Goal: Task Accomplishment & Management: Manage account settings

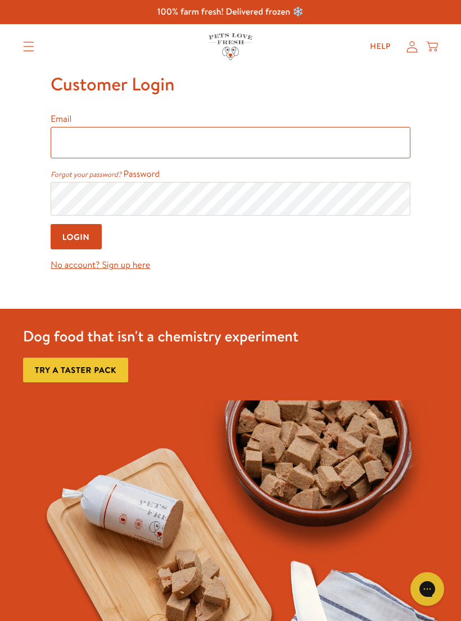
type input "vbar1967@gmail.com"
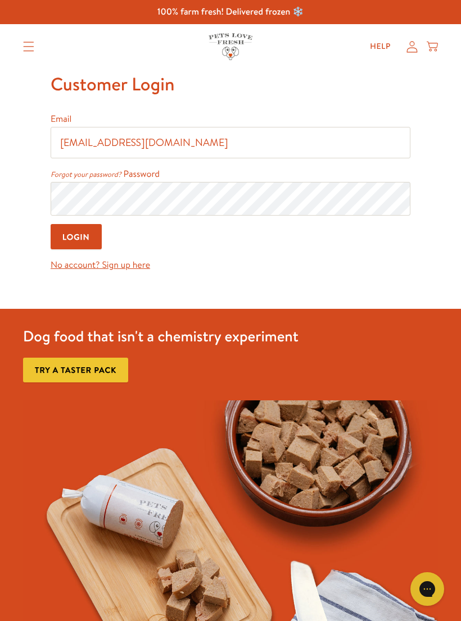
click at [76, 238] on input "Login" at bounding box center [76, 236] width 51 height 25
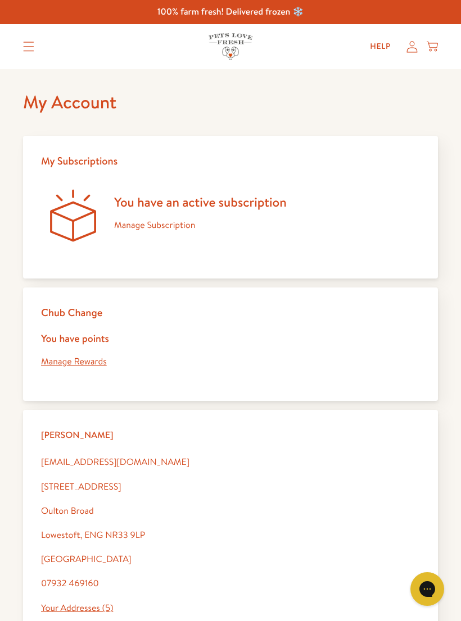
click at [159, 215] on div "You have an active subscription Manage Subscription" at bounding box center [200, 218] width 172 height 48
click at [166, 229] on link "Manage Subscription" at bounding box center [154, 225] width 81 height 12
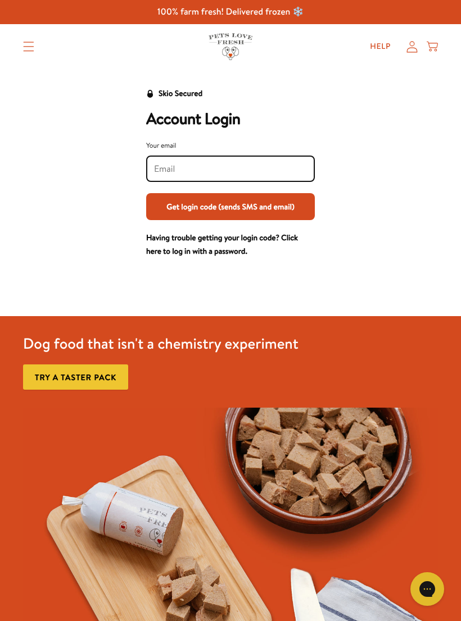
click at [156, 169] on input "Your email" at bounding box center [230, 169] width 153 height 12
type input "vbar1967@gmail.com"
click at [230, 206] on button "Get login code (sends SMS and email)" at bounding box center [230, 206] width 169 height 27
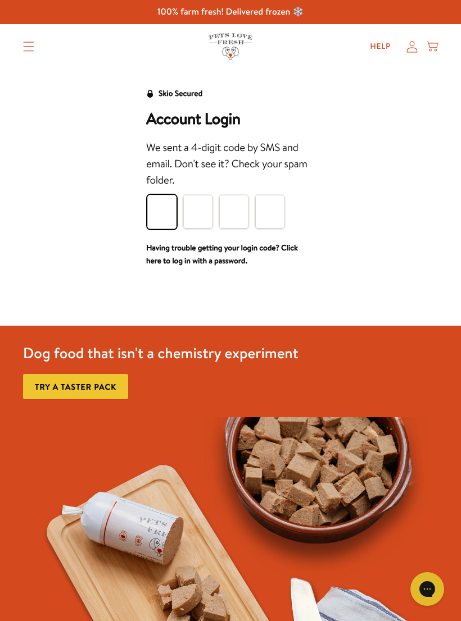
click at [164, 212] on input "Please enter your pin code" at bounding box center [161, 212] width 29 height 34
type input "9"
type input "8"
type input "5"
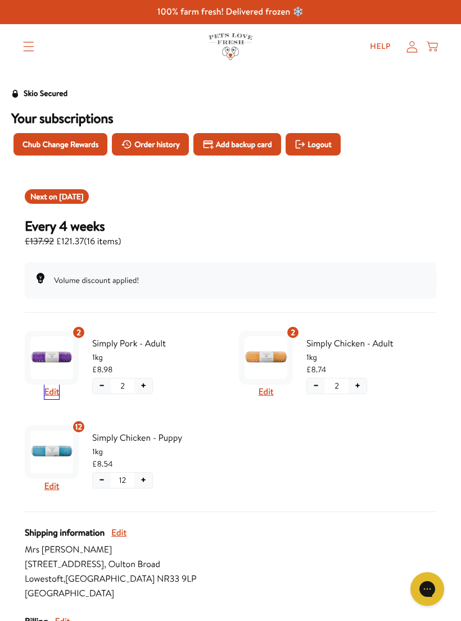
click at [52, 391] on button "Edit" at bounding box center [51, 392] width 15 height 15
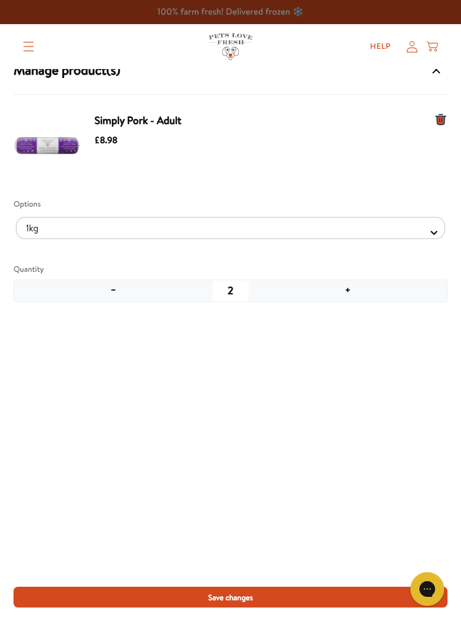
click at [119, 289] on button "−" at bounding box center [113, 290] width 198 height 21
click at [249, 597] on span "Save changes" at bounding box center [230, 597] width 45 height 12
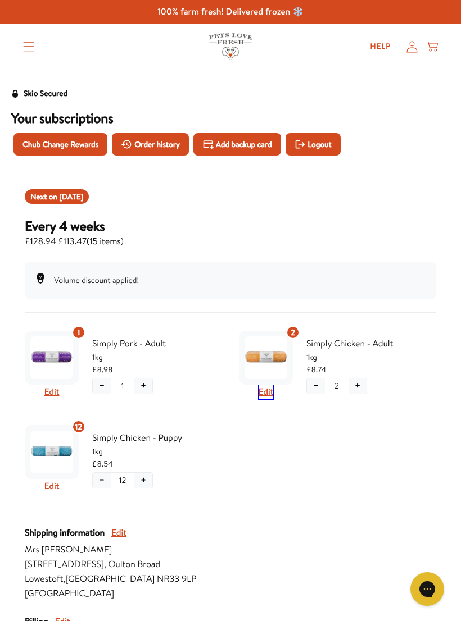
click at [269, 388] on button "Edit" at bounding box center [265, 392] width 15 height 15
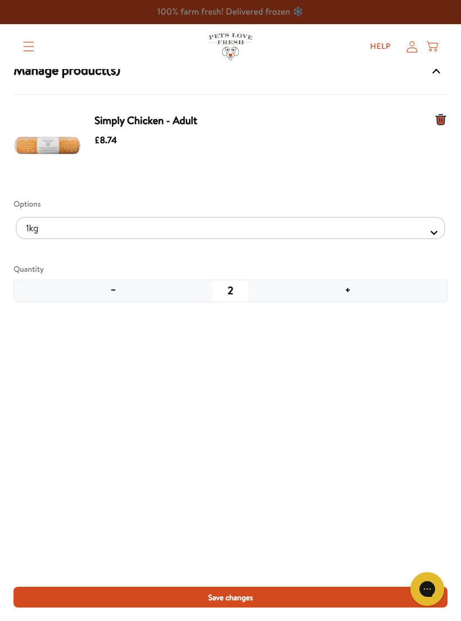
click at [128, 295] on button "−" at bounding box center [113, 290] width 198 height 21
click at [233, 595] on span "Save changes" at bounding box center [230, 597] width 45 height 12
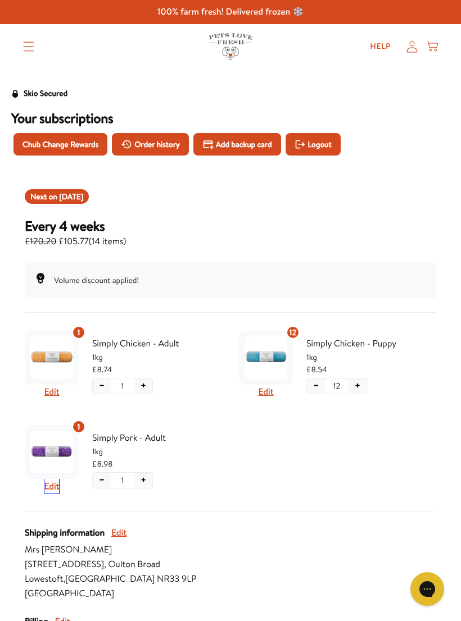
click at [58, 486] on button "Edit" at bounding box center [51, 486] width 15 height 15
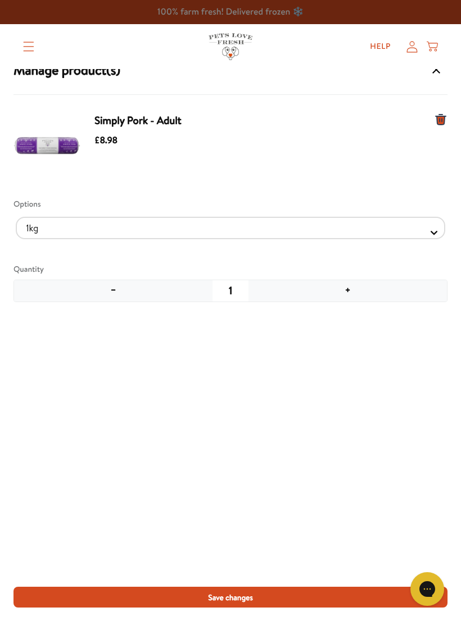
click at [235, 599] on span "Save changes" at bounding box center [230, 597] width 45 height 12
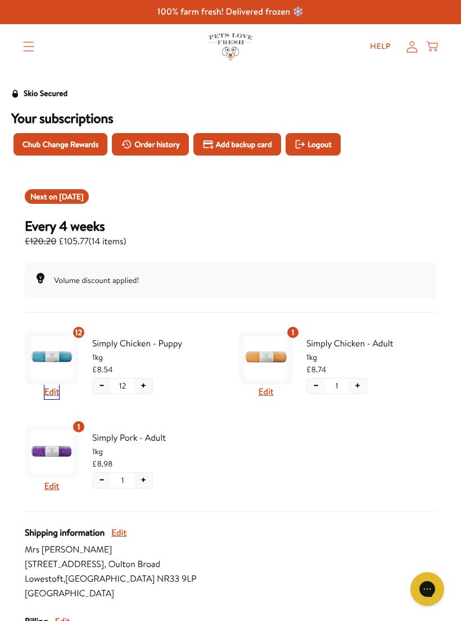
click at [57, 393] on button "Edit" at bounding box center [51, 392] width 15 height 15
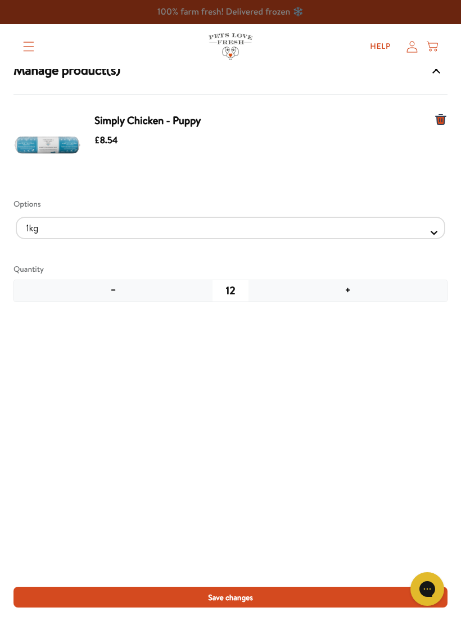
click at [113, 294] on button "−" at bounding box center [113, 290] width 198 height 21
click at [113, 290] on button "−" at bounding box center [113, 290] width 198 height 21
click at [117, 298] on button "−" at bounding box center [113, 290] width 198 height 21
click at [116, 298] on button "−" at bounding box center [113, 290] width 198 height 21
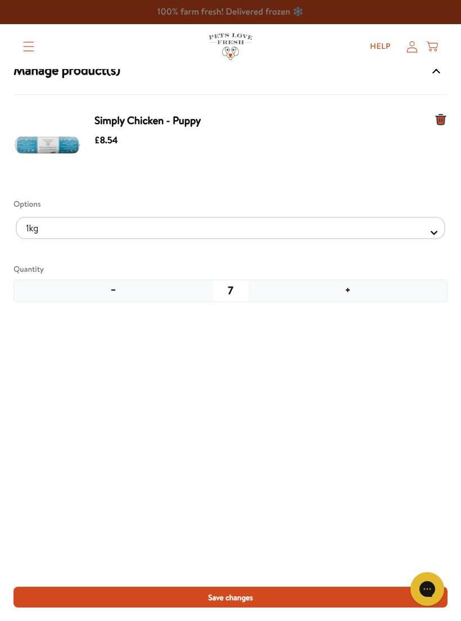
click at [116, 296] on button "−" at bounding box center [113, 290] width 198 height 21
click at [234, 599] on span "Save changes" at bounding box center [230, 597] width 45 height 12
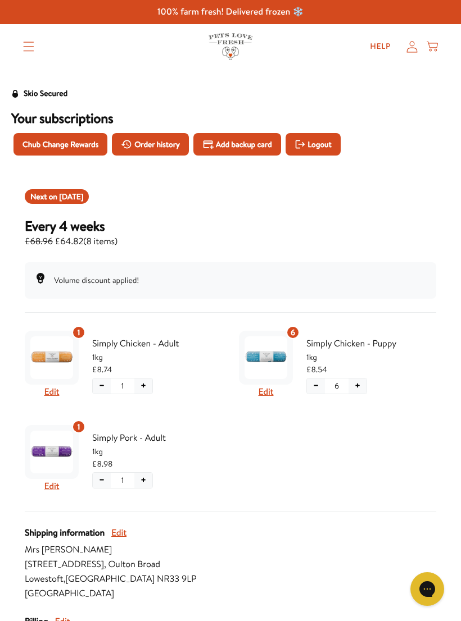
click at [52, 141] on span "Chub Change Rewards" at bounding box center [60, 144] width 76 height 12
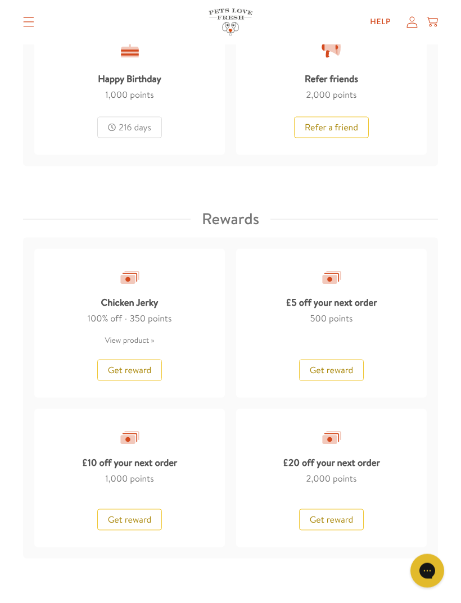
scroll to position [1092, 0]
click at [333, 518] on span "Get reward" at bounding box center [332, 519] width 44 height 12
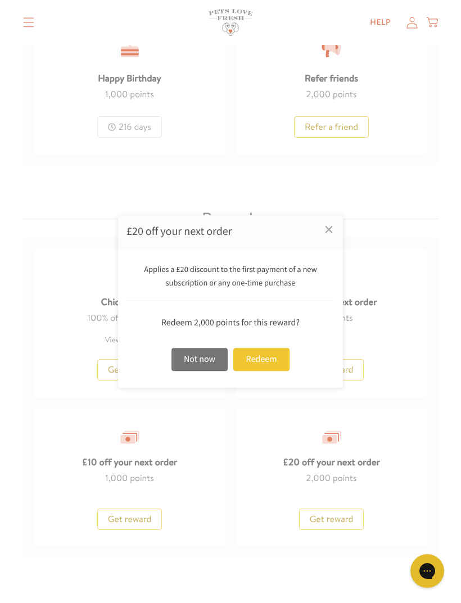
click at [263, 371] on div "Redeem" at bounding box center [261, 359] width 56 height 23
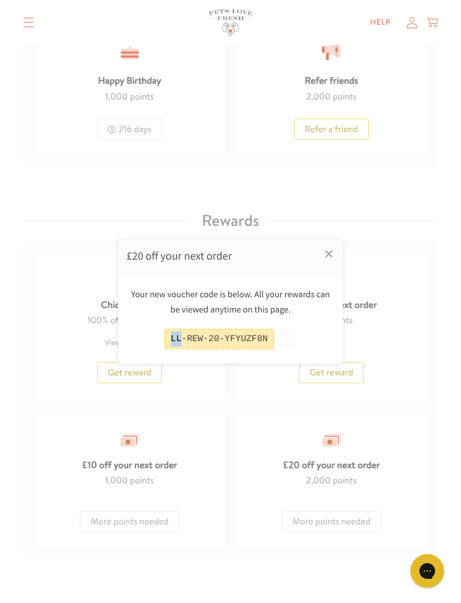
copy div "LL"
copy div "LL-REW-20-YFYUZF8N"
click at [330, 267] on link "×" at bounding box center [329, 253] width 28 height 28
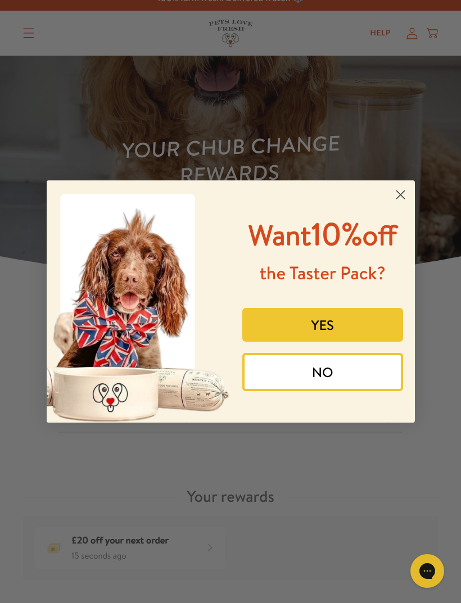
scroll to position [11, 0]
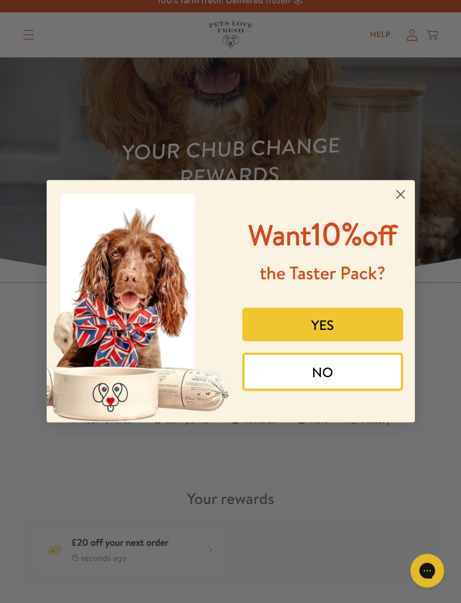
click at [327, 388] on button "NO" at bounding box center [322, 372] width 161 height 38
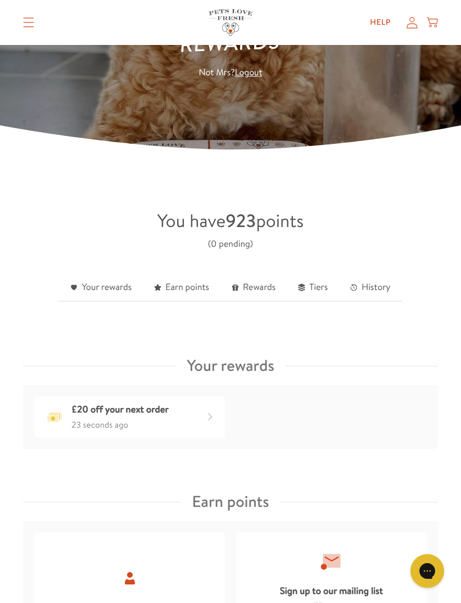
scroll to position [0, 0]
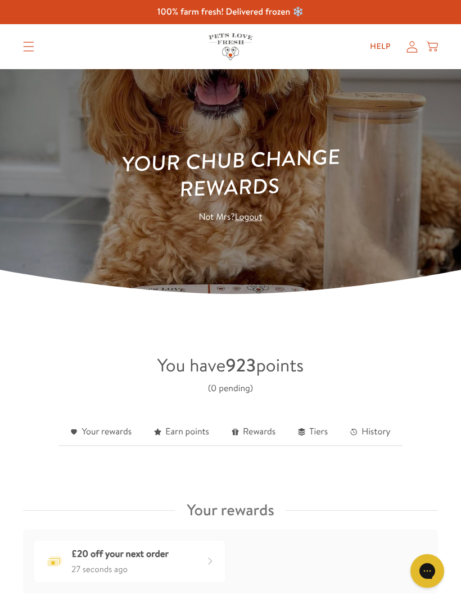
click at [415, 44] on icon at bounding box center [411, 47] width 11 height 12
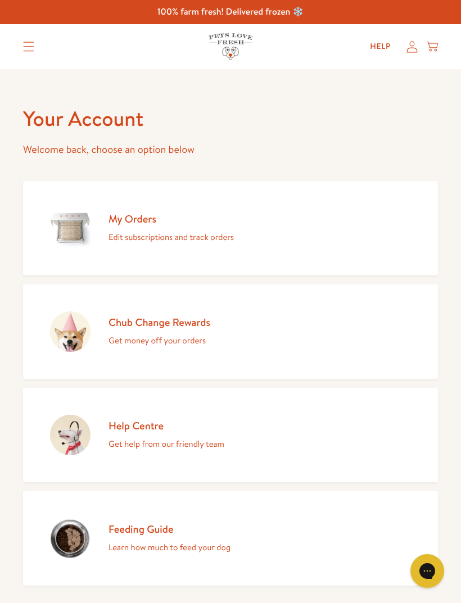
click at [152, 235] on p "Edit subscriptions and track orders" at bounding box center [170, 237] width 125 height 15
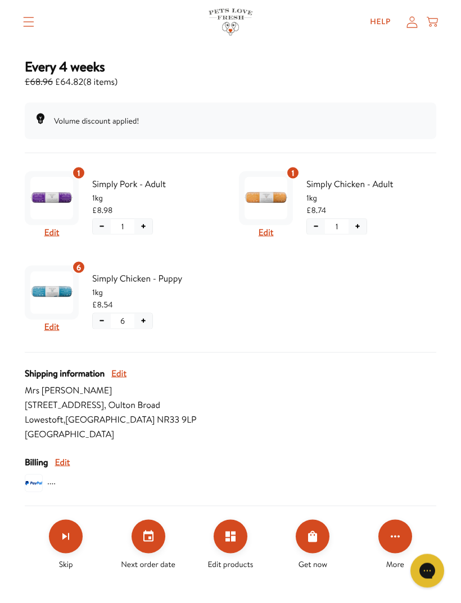
scroll to position [166, 0]
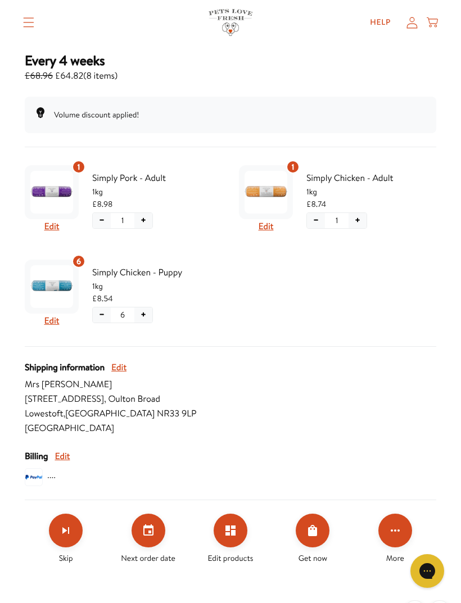
click at [395, 529] on icon "Click for more options" at bounding box center [394, 530] width 13 height 13
click at [380, 588] on button "Apply discount code" at bounding box center [395, 586] width 85 height 13
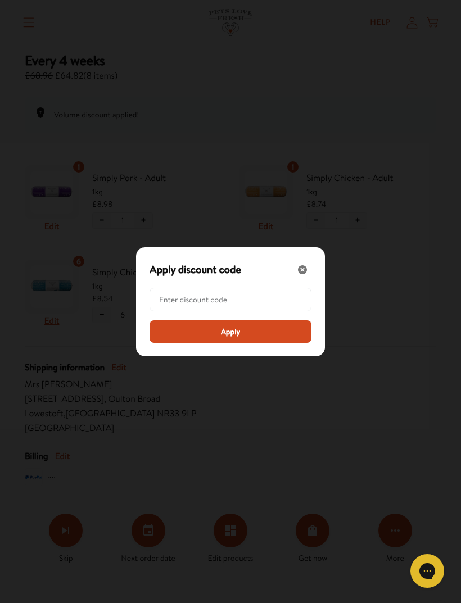
click at [177, 311] on input "Modal" at bounding box center [233, 299] width 149 height 22
click at [166, 311] on input "Modal" at bounding box center [233, 299] width 149 height 22
paste input "LL-REW-20-YFYUZF8N"
type input "LL-REW-20-YFYUZF8N"
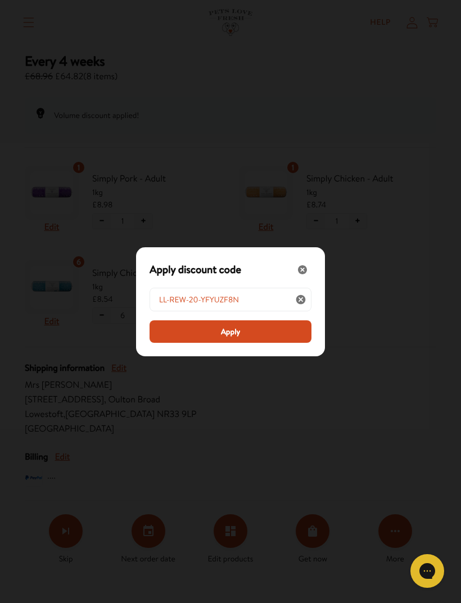
click at [234, 338] on span "Apply" at bounding box center [231, 331] width 20 height 12
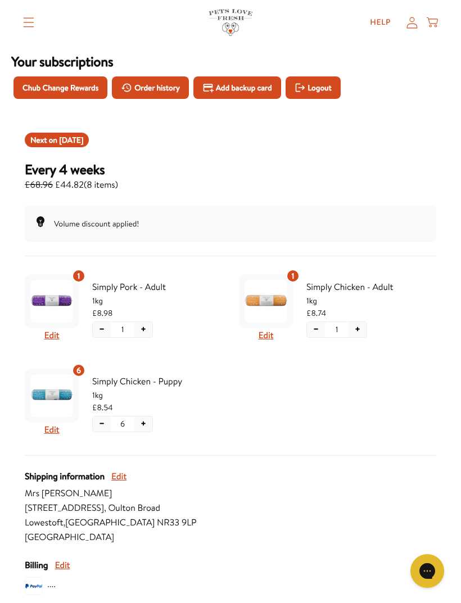
scroll to position [0, 0]
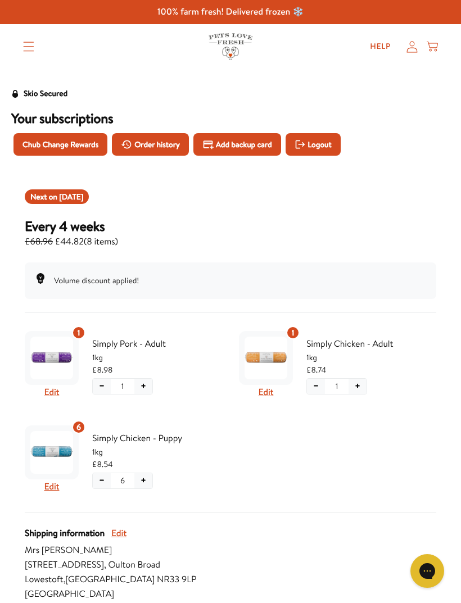
click at [29, 56] on summary "Translation missing: en.sections.header.menu" at bounding box center [28, 47] width 29 height 28
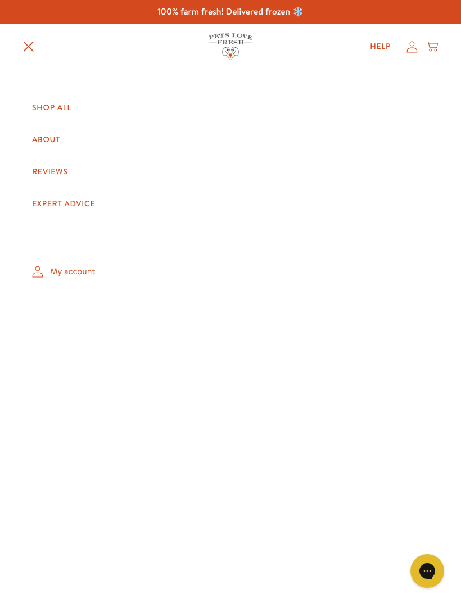
click at [411, 51] on icon at bounding box center [411, 47] width 11 height 12
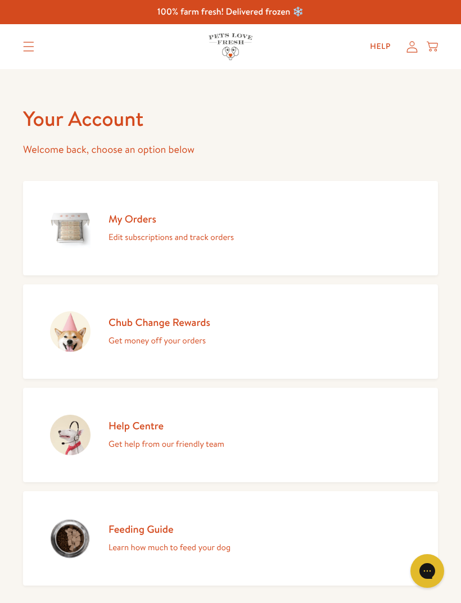
click at [28, 52] on summary "Translation missing: en.sections.header.menu" at bounding box center [28, 47] width 29 height 28
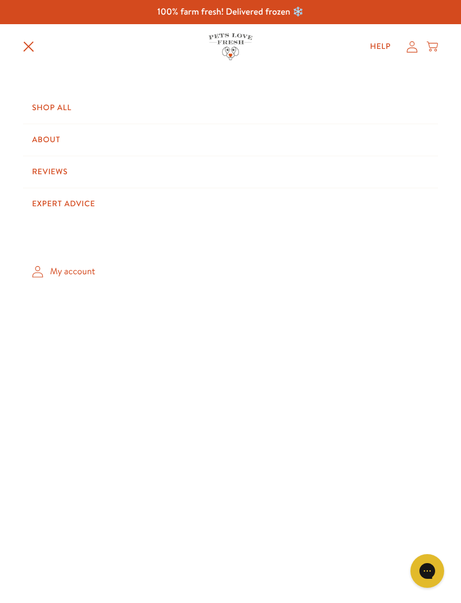
click at [32, 48] on icon "Translation missing: en.sections.header.menu" at bounding box center [28, 46] width 11 height 11
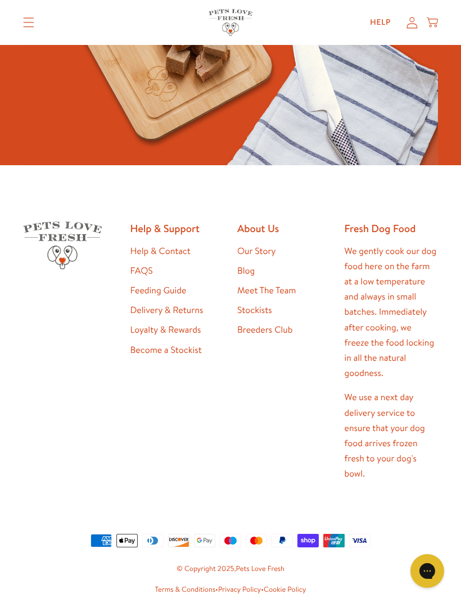
scroll to position [958, 0]
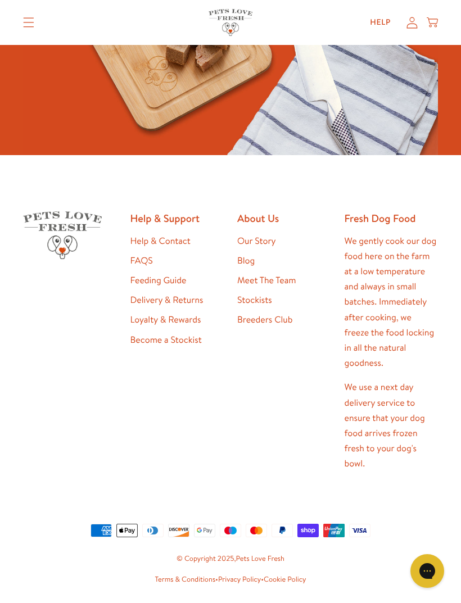
click at [424, 572] on icon "Open gorgias live chat" at bounding box center [426, 570] width 11 height 11
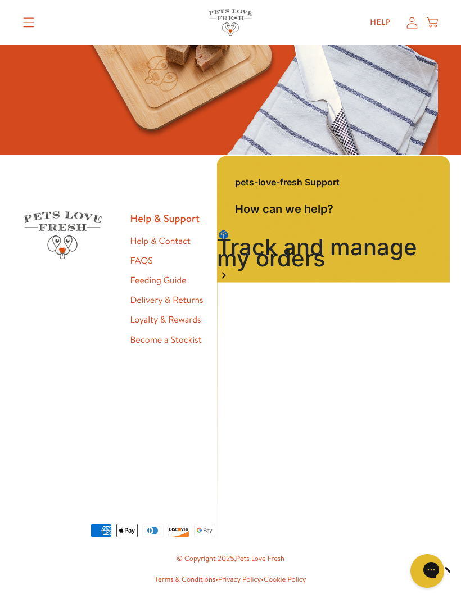
click at [460, 564] on div "Close gorgias live chat" at bounding box center [466, 571] width 11 height 14
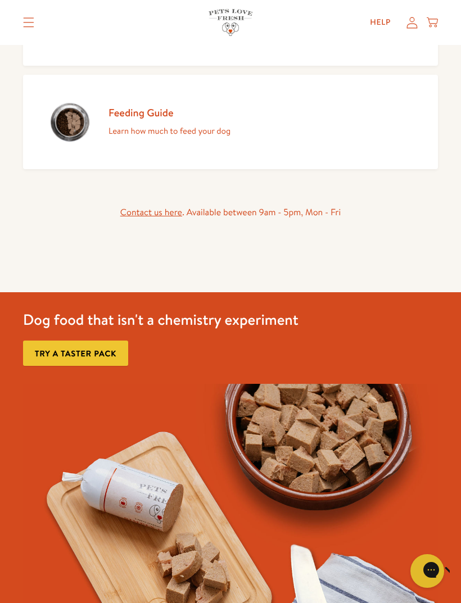
scroll to position [416, 0]
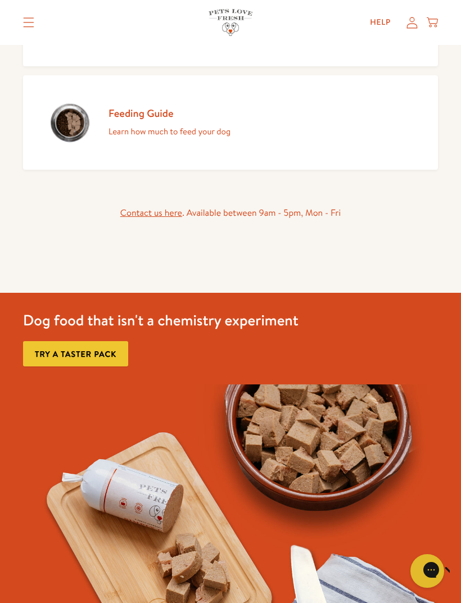
click at [435, 28] on icon at bounding box center [431, 22] width 11 height 12
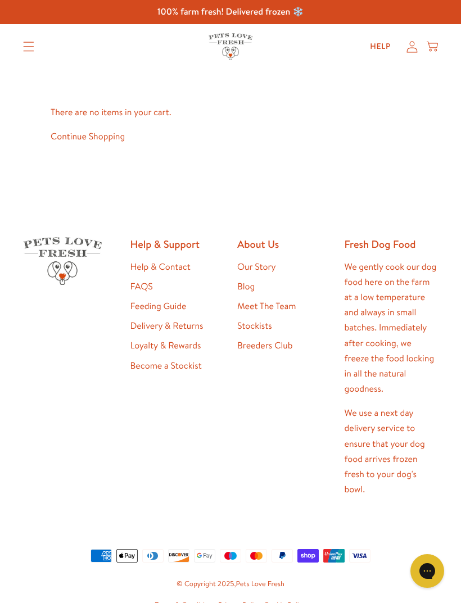
click at [32, 52] on summary "Translation missing: en.sections.header.menu" at bounding box center [28, 47] width 29 height 28
